Goal: Information Seeking & Learning: Learn about a topic

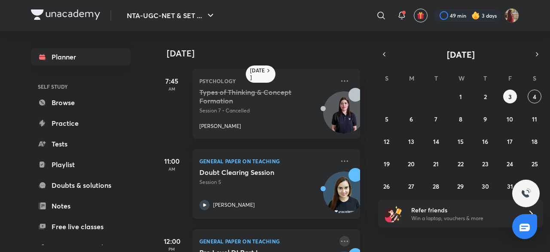
scroll to position [141, 0]
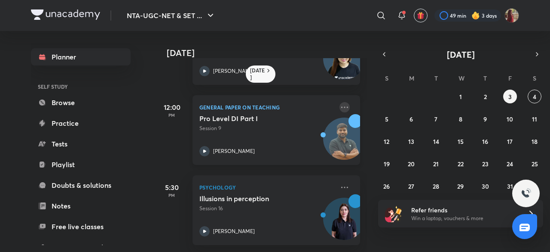
click at [340, 102] on icon at bounding box center [345, 107] width 10 height 10
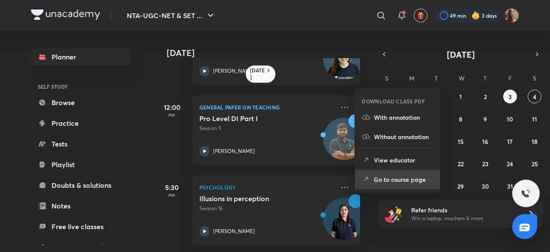
click at [387, 177] on p "Go to course page" at bounding box center [403, 179] width 59 height 9
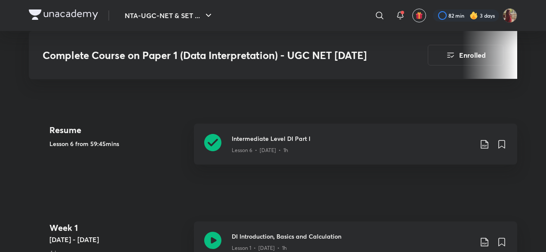
scroll to position [331, 0]
click at [485, 140] on icon at bounding box center [484, 143] width 10 height 10
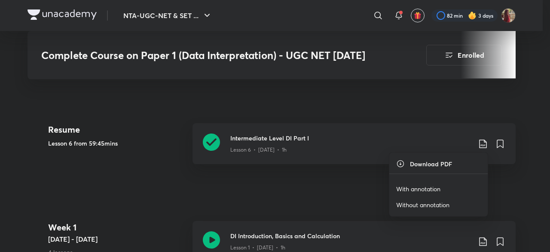
click at [426, 186] on p "With annotation" at bounding box center [418, 188] width 44 height 9
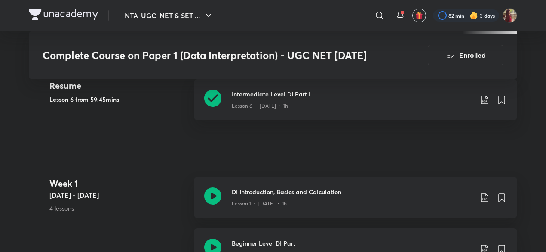
scroll to position [374, 0]
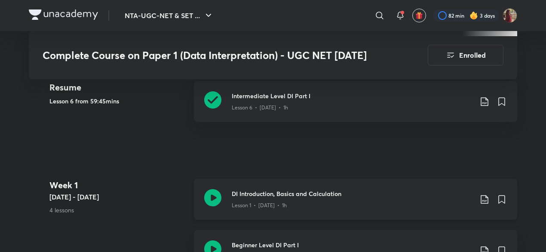
click at [485, 196] on icon at bounding box center [484, 199] width 10 height 10
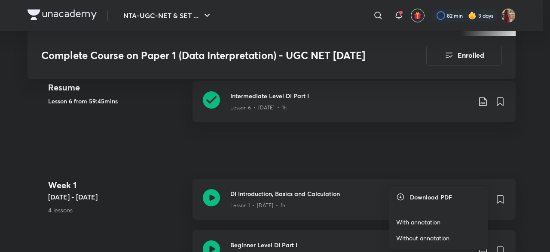
click at [420, 221] on p "With annotation" at bounding box center [418, 221] width 44 height 9
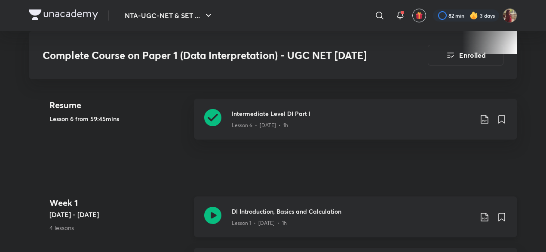
scroll to position [356, 0]
click at [216, 113] on icon at bounding box center [212, 117] width 17 height 17
